Goal: Task Accomplishment & Management: Use online tool/utility

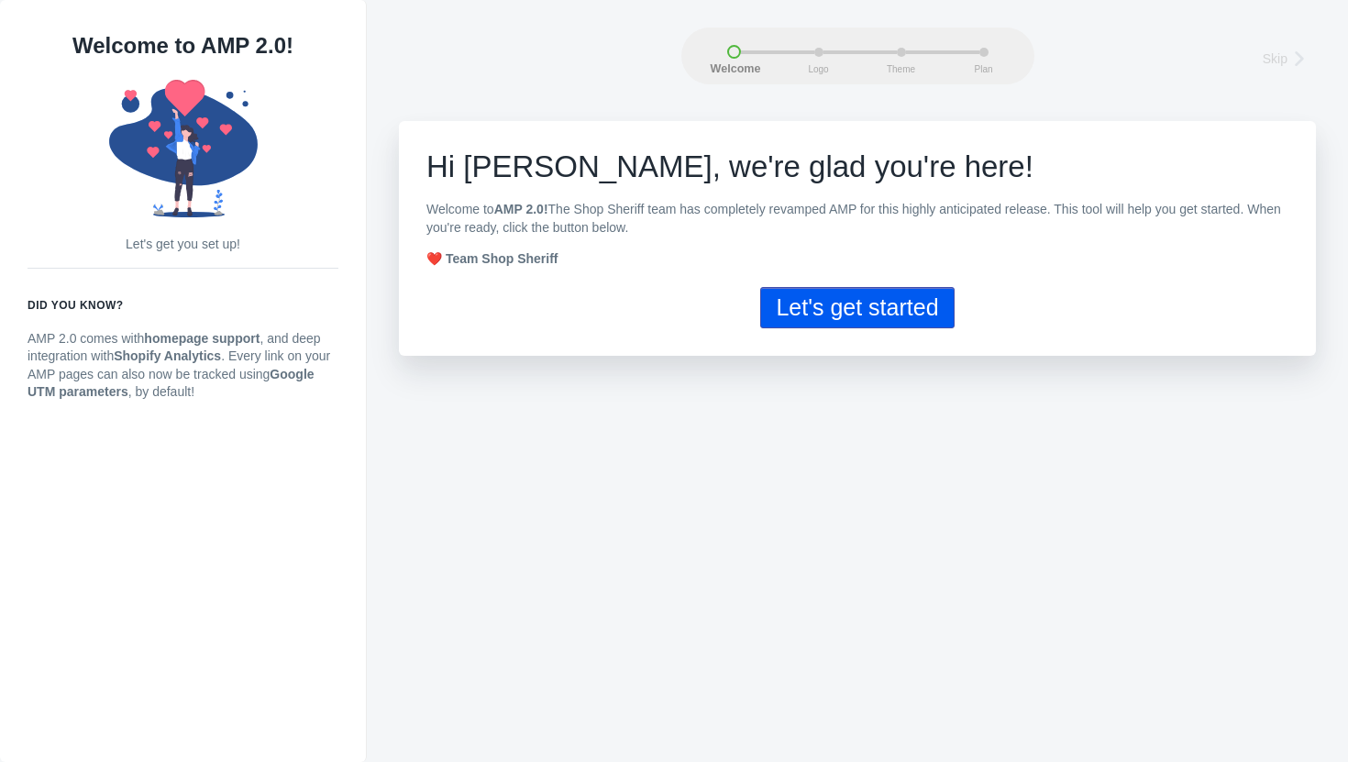
click at [858, 319] on button "Let's get started" at bounding box center [857, 307] width 194 height 41
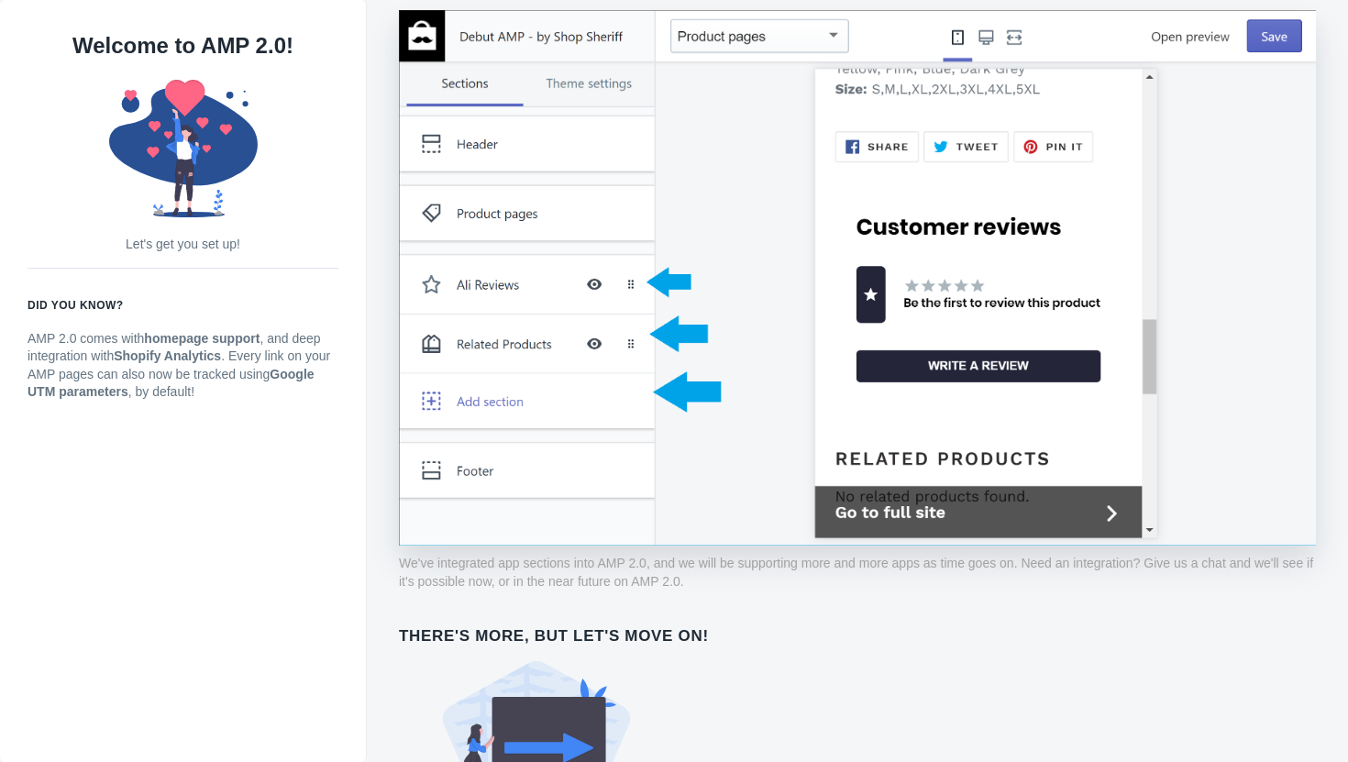
scroll to position [1378, 0]
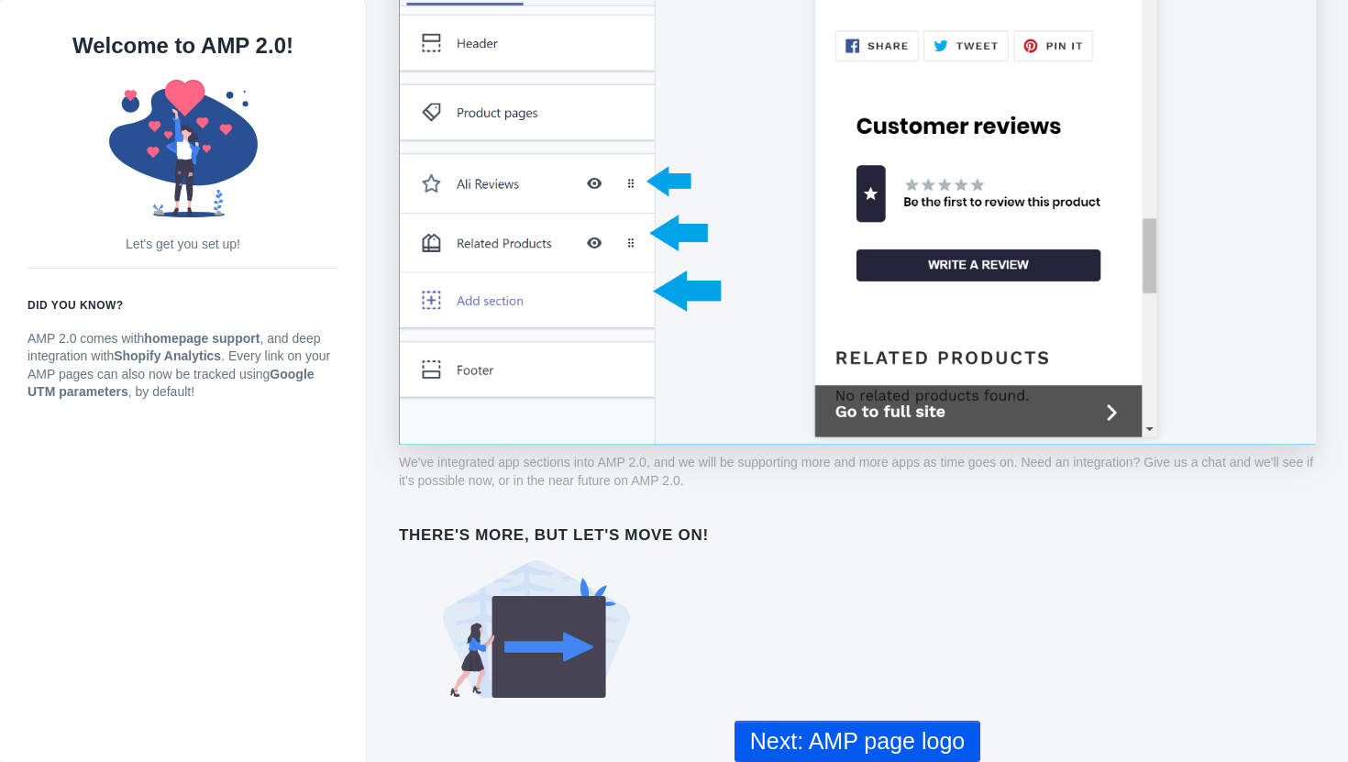
click at [881, 754] on button "Next: AMP page logo" at bounding box center [858, 741] width 246 height 41
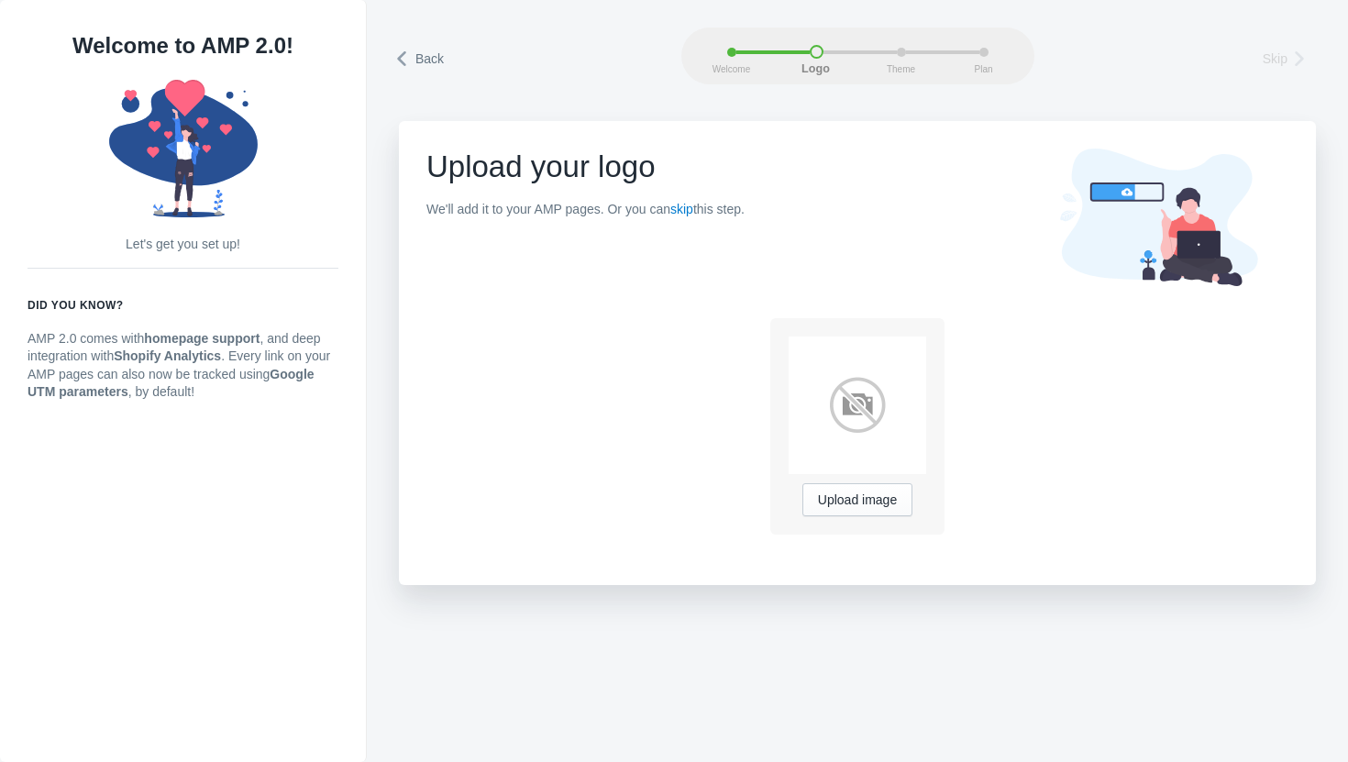
click at [878, 437] on img at bounding box center [858, 406] width 138 height 138
click at [792, 340] on img at bounding box center [858, 406] width 138 height 138
click at [693, 209] on link "skip" at bounding box center [681, 209] width 23 height 15
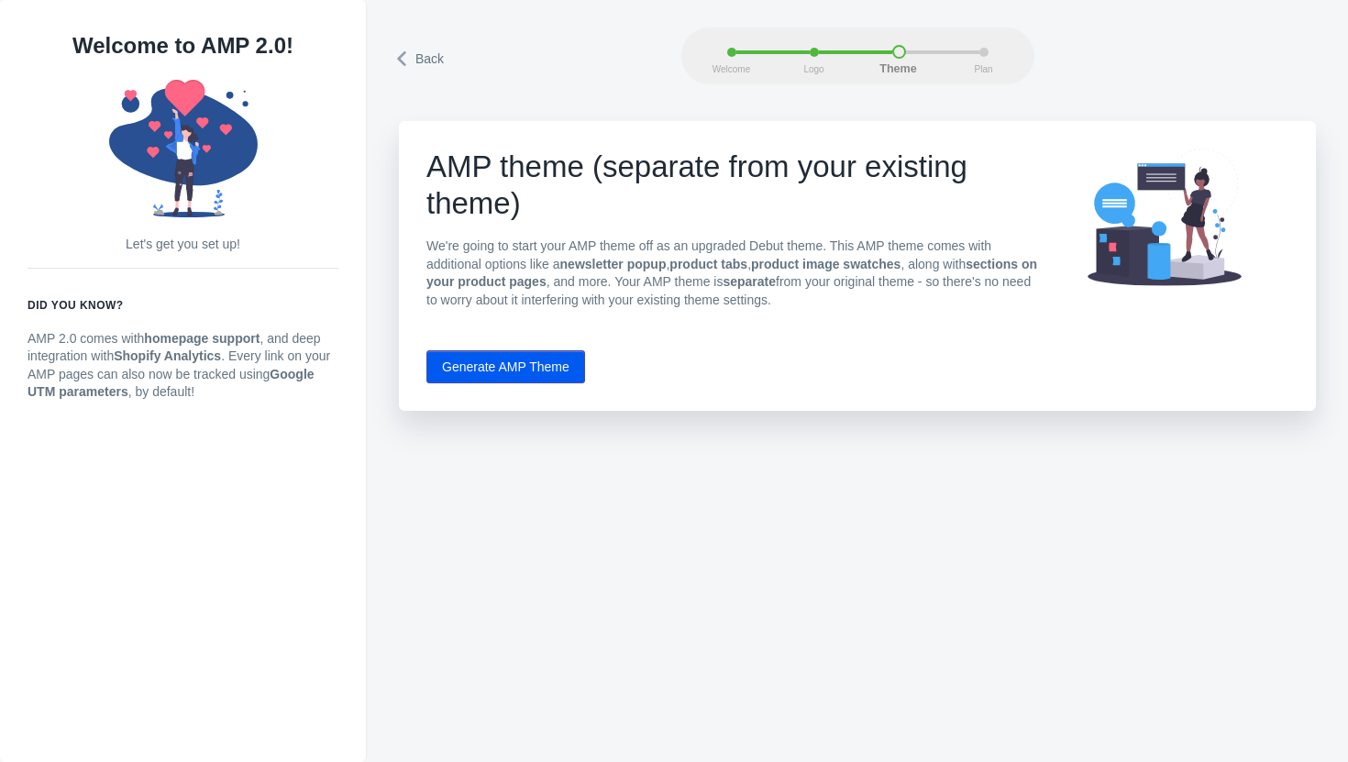
click at [516, 371] on button "Generate AMP Theme" at bounding box center [506, 366] width 159 height 33
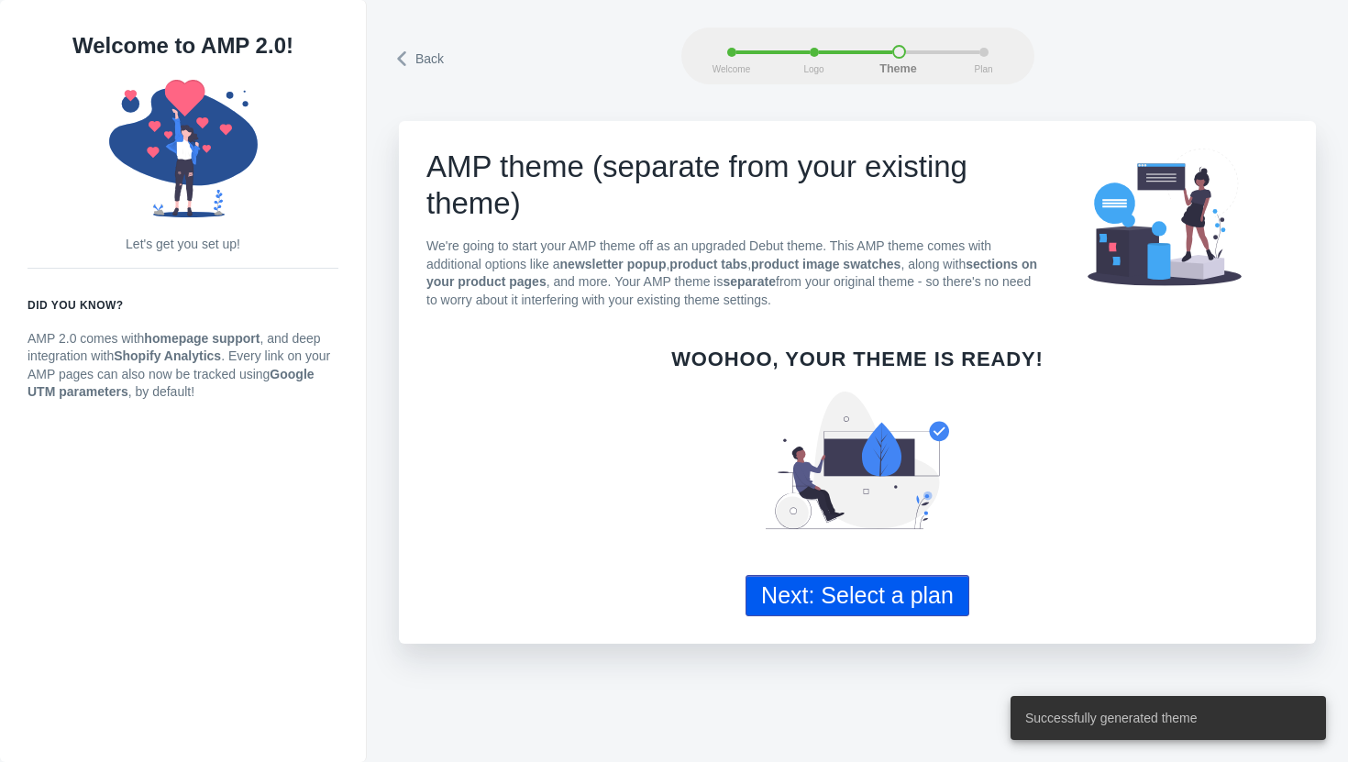
click at [875, 612] on button "Next: Select a plan" at bounding box center [858, 595] width 224 height 41
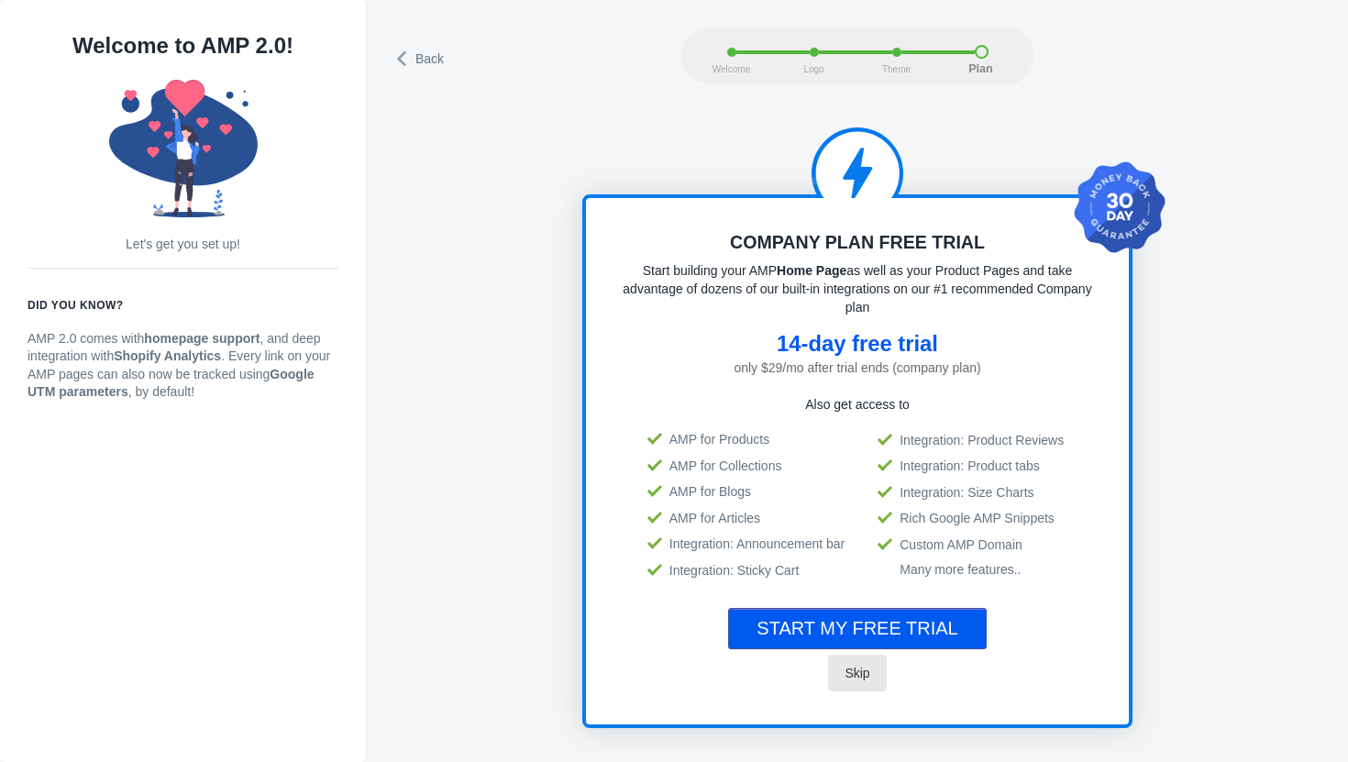
click at [845, 667] on span "Skip" at bounding box center [857, 673] width 25 height 15
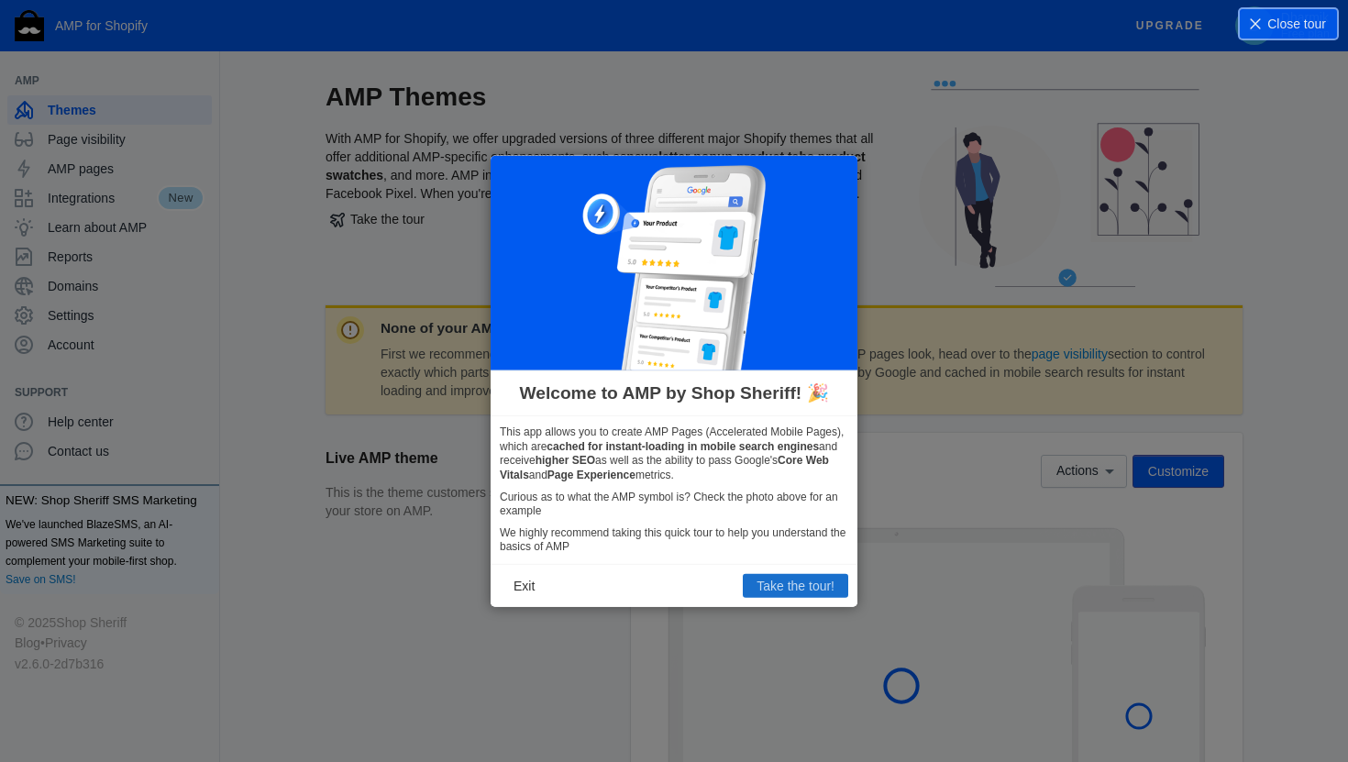
click at [794, 587] on button "Take the tour!" at bounding box center [795, 586] width 105 height 24
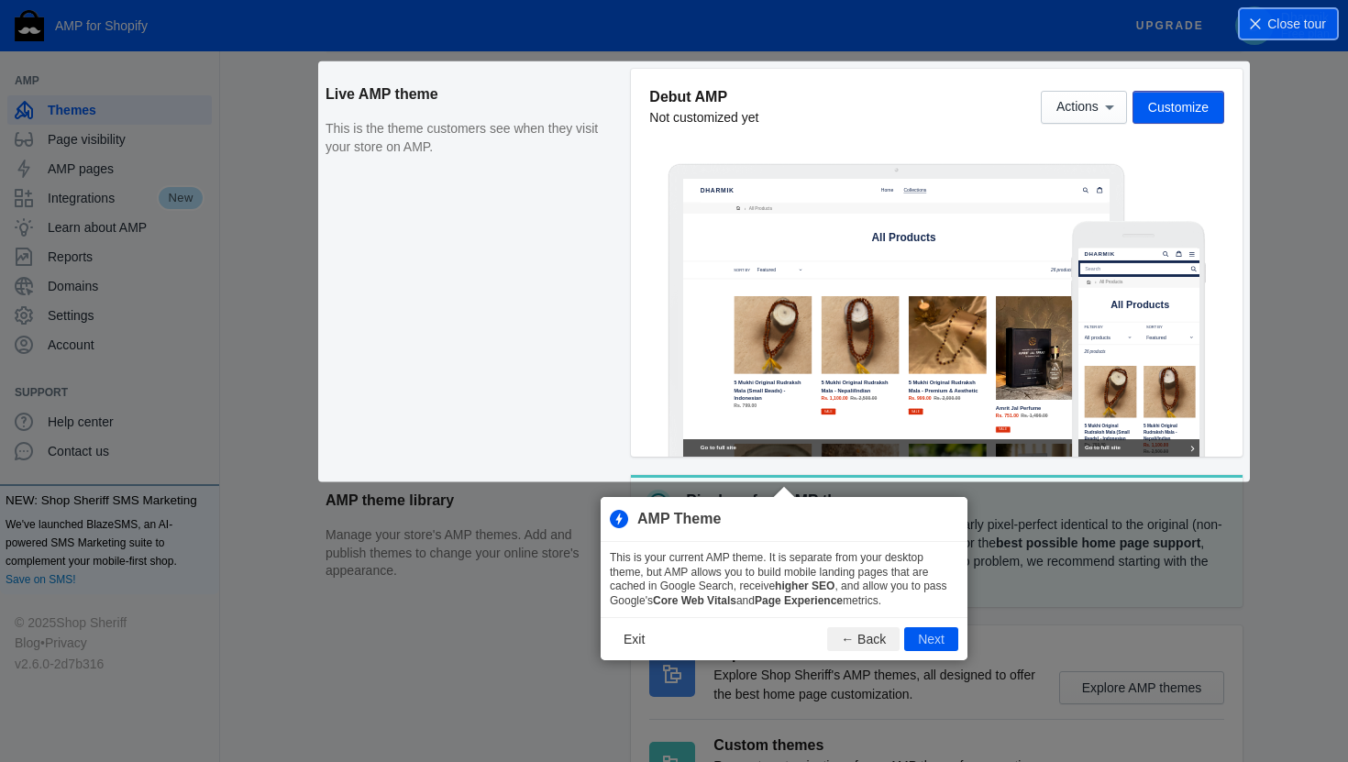
scroll to position [365, 0]
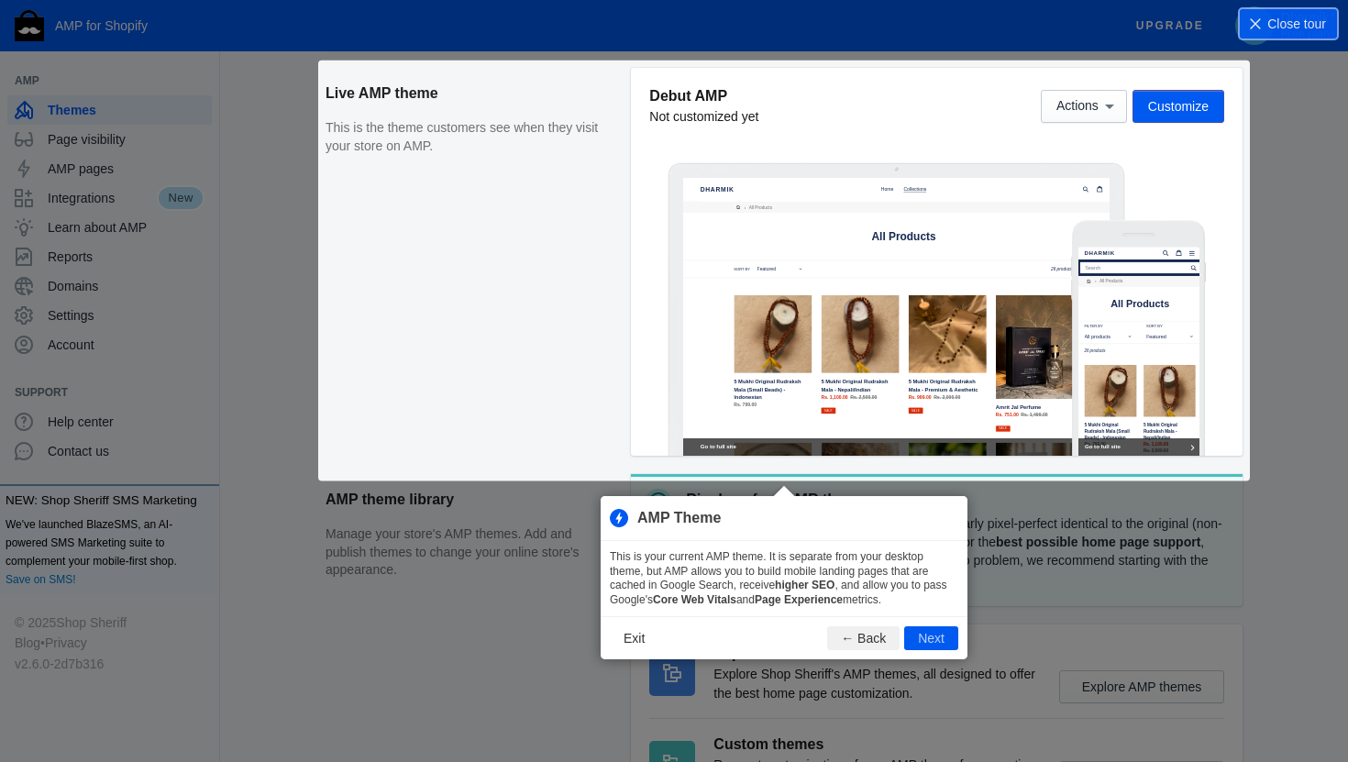
click at [1103, 110] on div "None of your AMP pages have been published First we recommend customizing your …" at bounding box center [784, 385] width 917 height 891
click at [914, 633] on button "Next" at bounding box center [931, 638] width 54 height 24
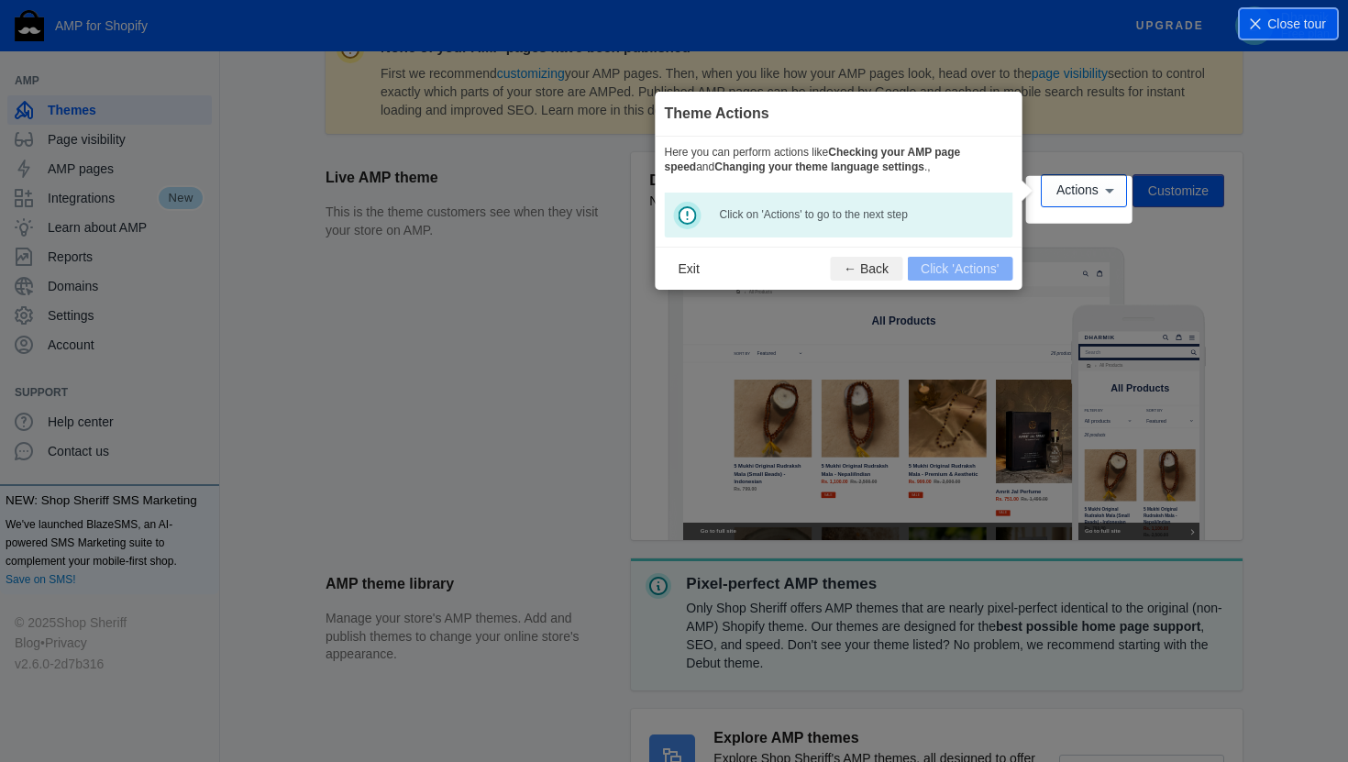
scroll to position [272, 0]
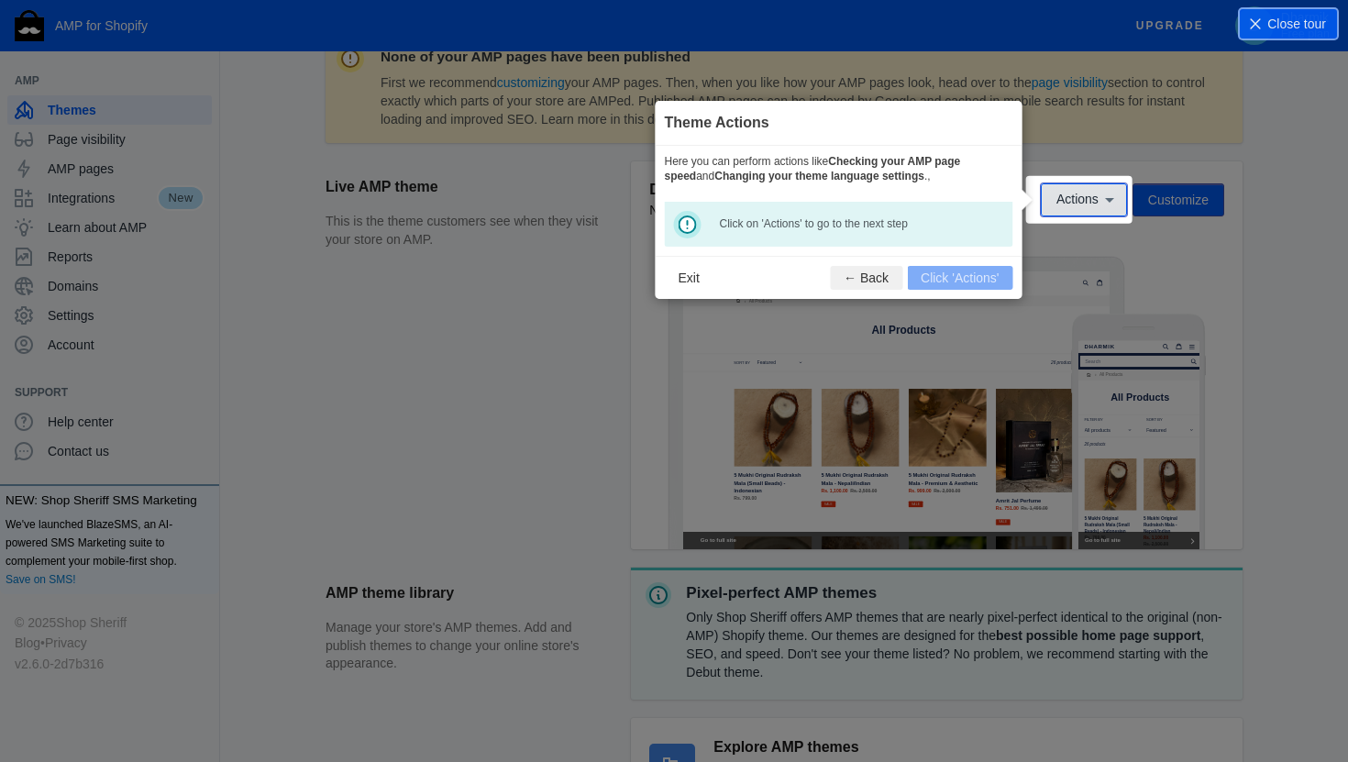
click at [1081, 199] on span "Actions" at bounding box center [1078, 200] width 42 height 15
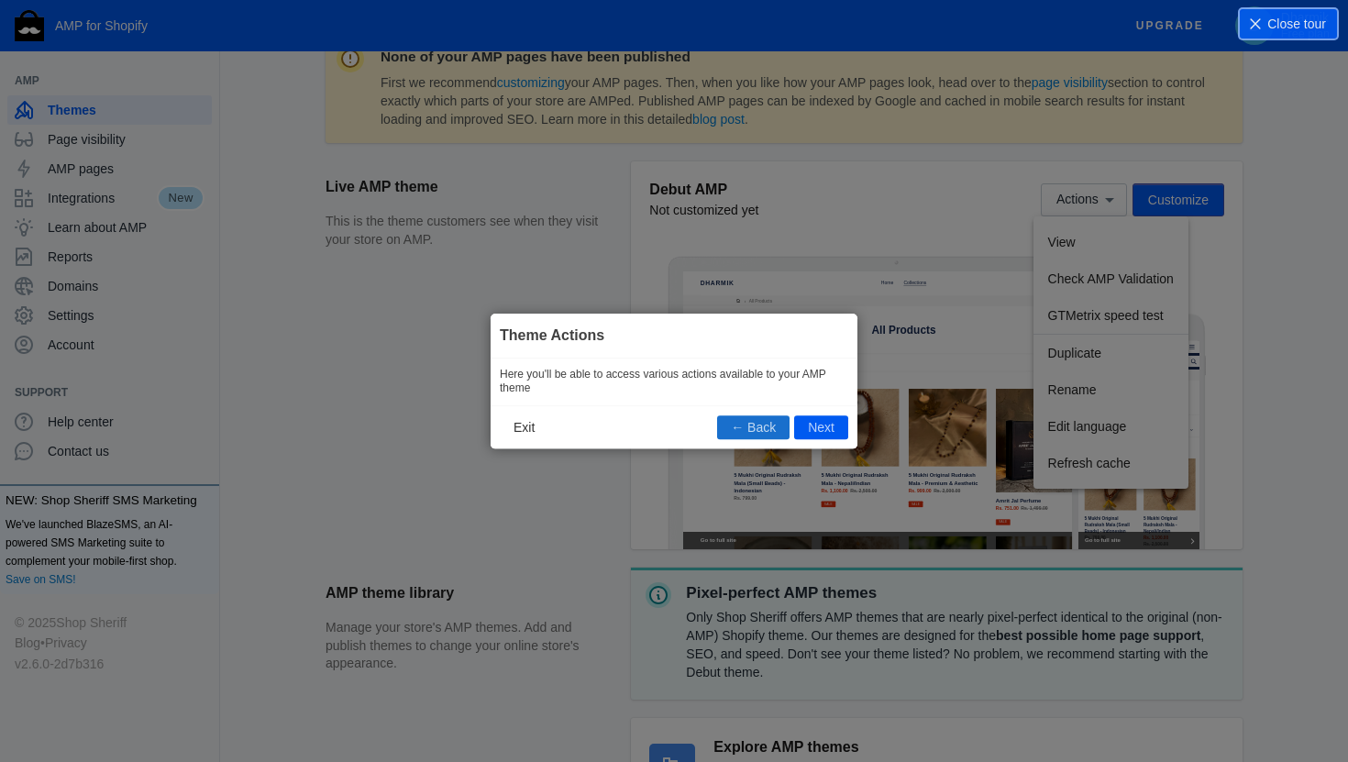
click at [743, 432] on button "← Back" at bounding box center [753, 428] width 72 height 24
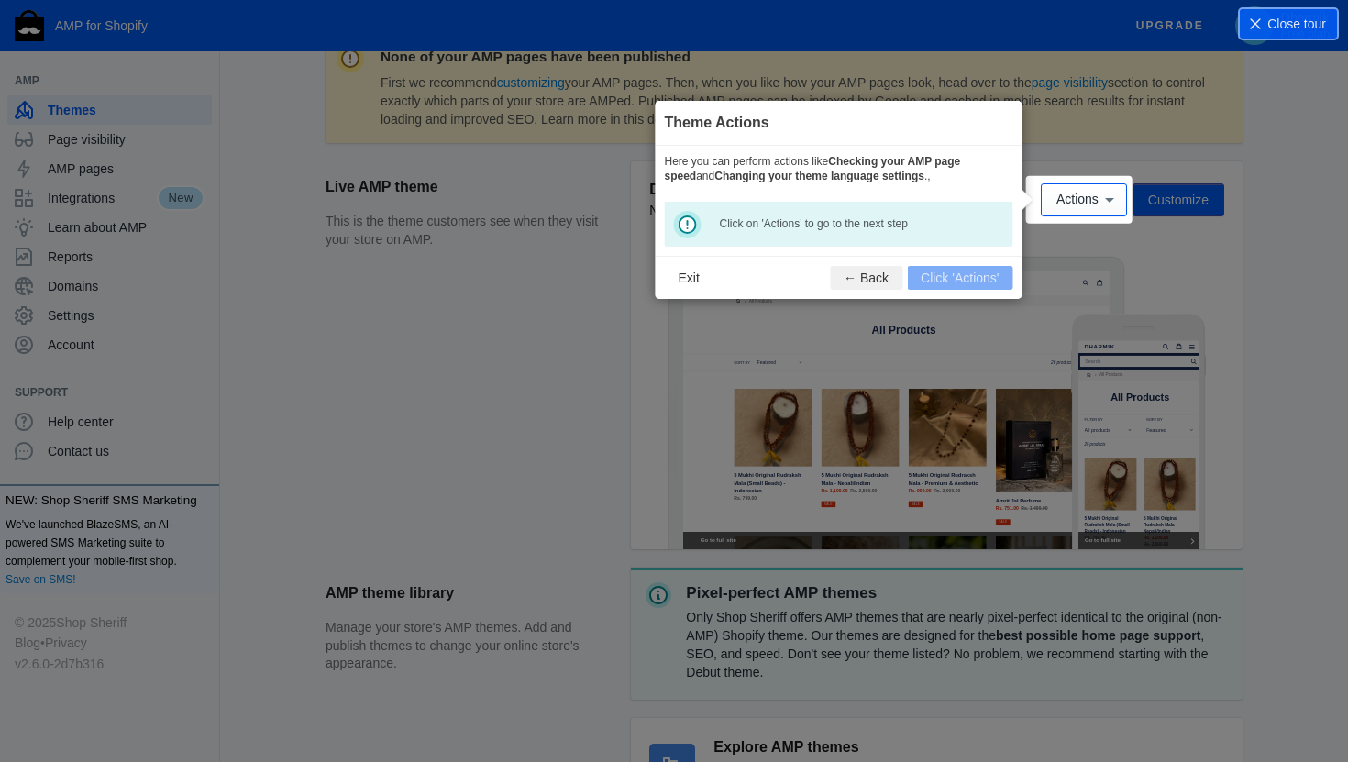
click at [327, 170] on icon at bounding box center [674, 381] width 1348 height 762
